Goal: Task Accomplishment & Management: Complete application form

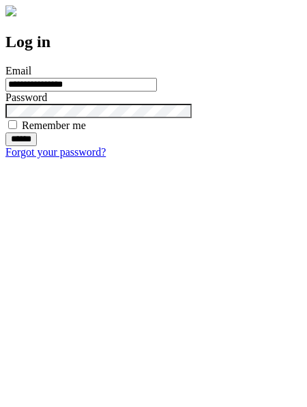
type input "**********"
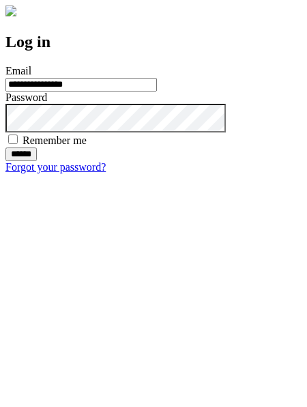
click at [37, 161] on input "******" at bounding box center [20, 154] width 31 height 14
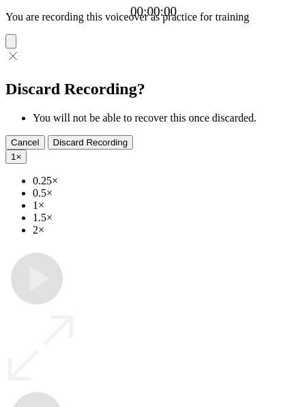
type input "**********"
